Goal: Task Accomplishment & Management: Use online tool/utility

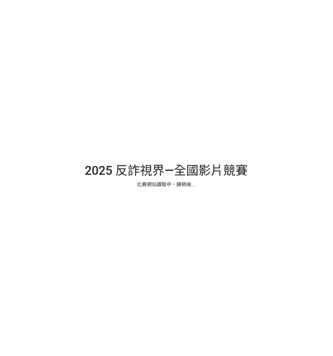
select select "13146"
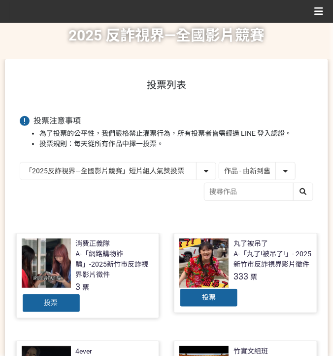
scroll to position [655, 0]
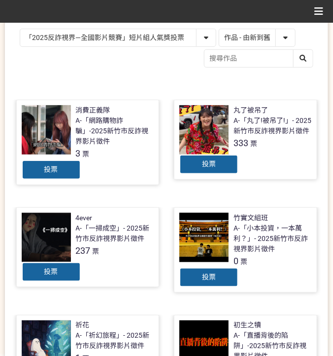
scroll to position [63, 0]
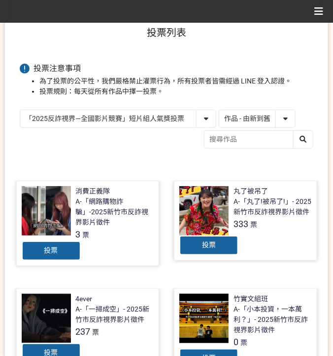
click at [270, 119] on select "作品 - 由新到舊 作品 - 由舊到新 票數 - 由多到少 票數 - 由少到多" at bounding box center [257, 118] width 76 height 17
select select "vote"
click at [219, 110] on select "作品 - 由新到舊 作品 - 由舊到新 票數 - 由多到少 票數 - 由少到多" at bounding box center [257, 118] width 76 height 17
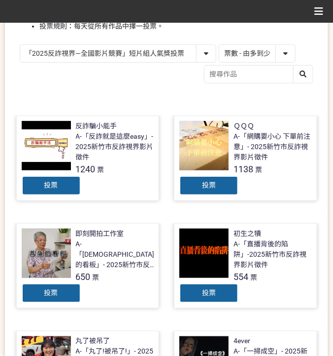
scroll to position [131, 0]
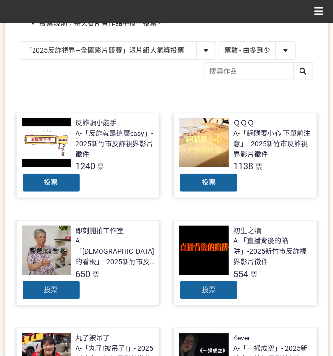
click at [62, 184] on div "投票" at bounding box center [51, 183] width 59 height 20
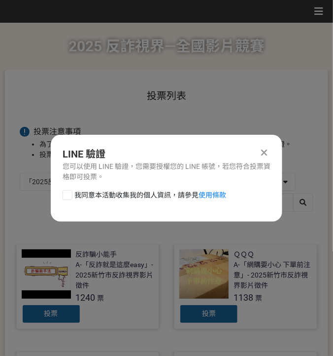
scroll to position [0, 0]
click at [89, 190] on span "我同意本活動收集我的個人資訊，請參見 使用條款" at bounding box center [150, 195] width 152 height 10
click at [70, 191] on input "我同意本活動收集我的個人資訊，請參見 使用條款" at bounding box center [66, 194] width 6 height 6
checkbox input "false"
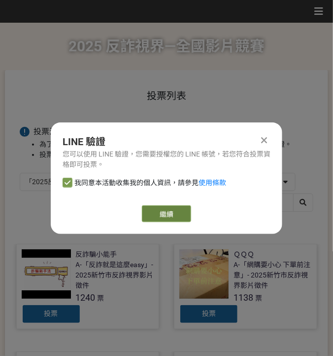
click at [162, 215] on link "繼續" at bounding box center [166, 213] width 49 height 17
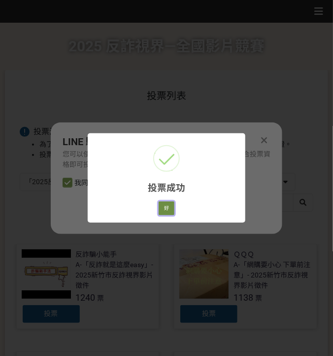
click at [165, 214] on button "好" at bounding box center [167, 208] width 16 height 14
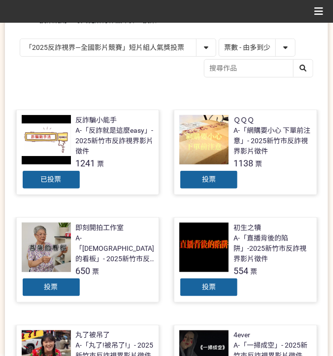
scroll to position [145, 0]
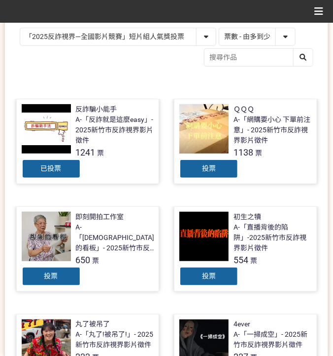
click at [208, 167] on span "投票" at bounding box center [209, 168] width 14 height 8
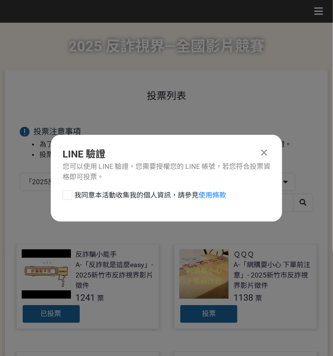
click at [266, 150] on icon at bounding box center [265, 152] width 6 height 10
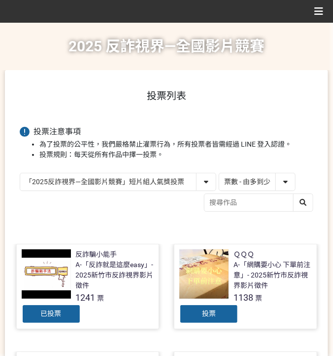
click at [108, 180] on select "「2025反詐視界—全國影片競賽」短影音組人氣獎投票 「2025反詐視界—全國影片競賽」短片組人氣獎投票" at bounding box center [118, 181] width 196 height 17
select select "13147"
click at [20, 173] on select "「2025反詐視界—全國影片競賽」短影音組人氣獎投票 「2025反詐視界—全國影片競賽」短片組人氣獎投票" at bounding box center [118, 181] width 196 height 17
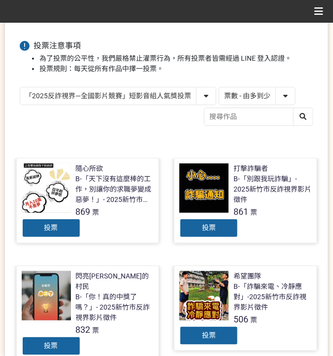
scroll to position [99, 0]
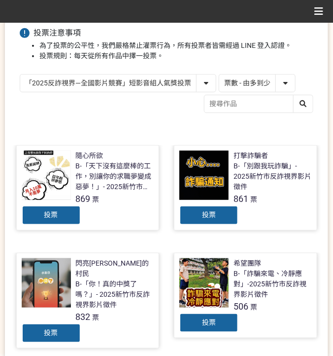
click at [215, 215] on span "投票" at bounding box center [209, 215] width 14 height 8
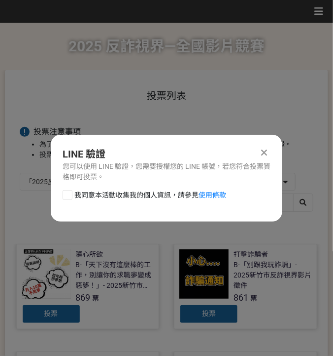
click at [95, 193] on span "我同意本活動收集我的個人資訊，請參見 使用條款" at bounding box center [150, 195] width 152 height 10
click at [70, 193] on input "我同意本活動收集我的個人資訊，請參見 使用條款" at bounding box center [66, 194] width 6 height 6
checkbox input "false"
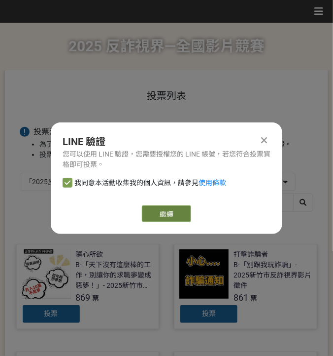
click at [167, 206] on link "繼續" at bounding box center [166, 213] width 49 height 17
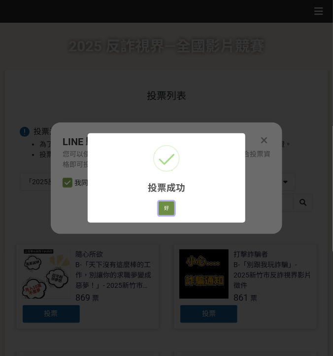
click at [169, 210] on button "好" at bounding box center [167, 208] width 16 height 14
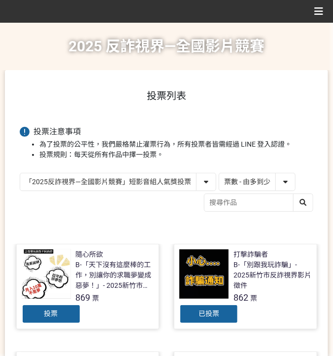
scroll to position [89, 0]
